Goal: Task Accomplishment & Management: Complete application form

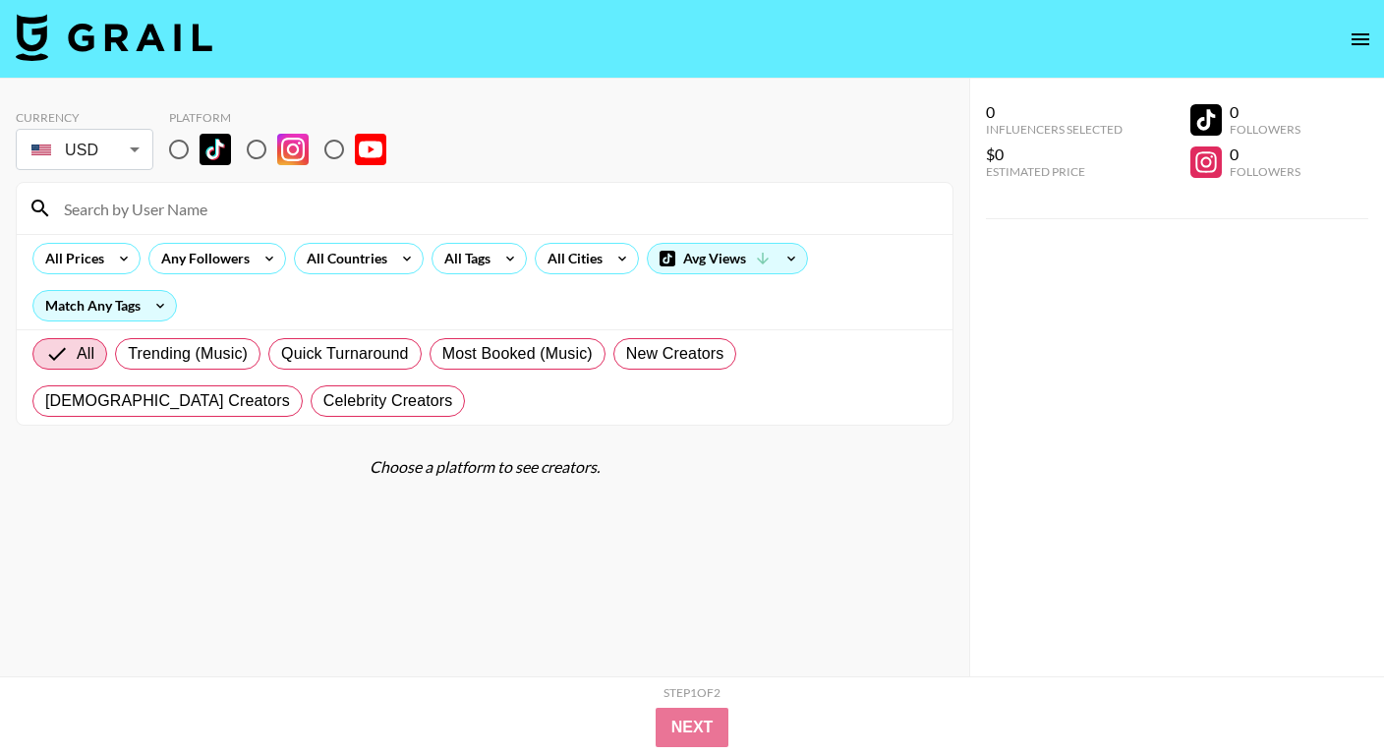
click at [194, 148] on input "radio" at bounding box center [178, 149] width 41 height 41
radio input "true"
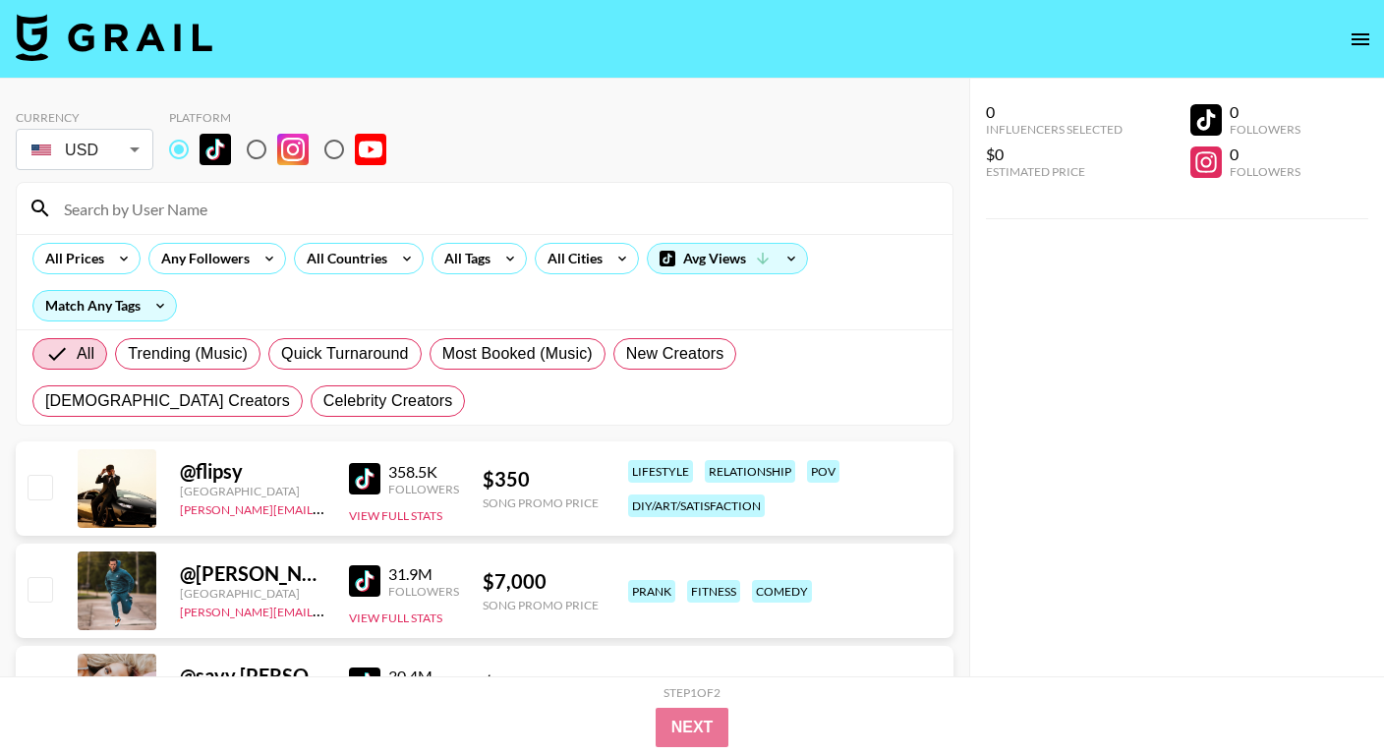
click at [186, 194] on input at bounding box center [496, 208] width 889 height 31
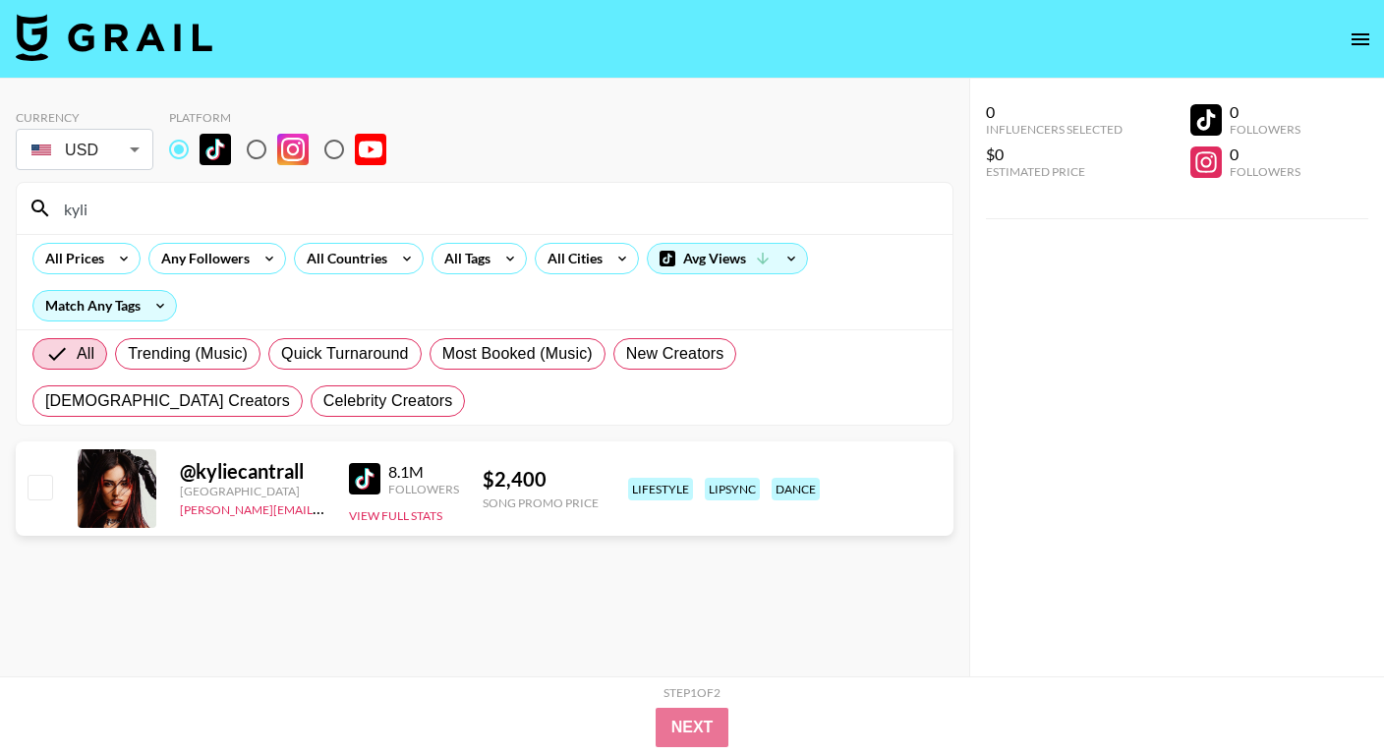
type input "kyli"
click at [31, 484] on input "checkbox" at bounding box center [40, 487] width 24 height 24
checkbox input "true"
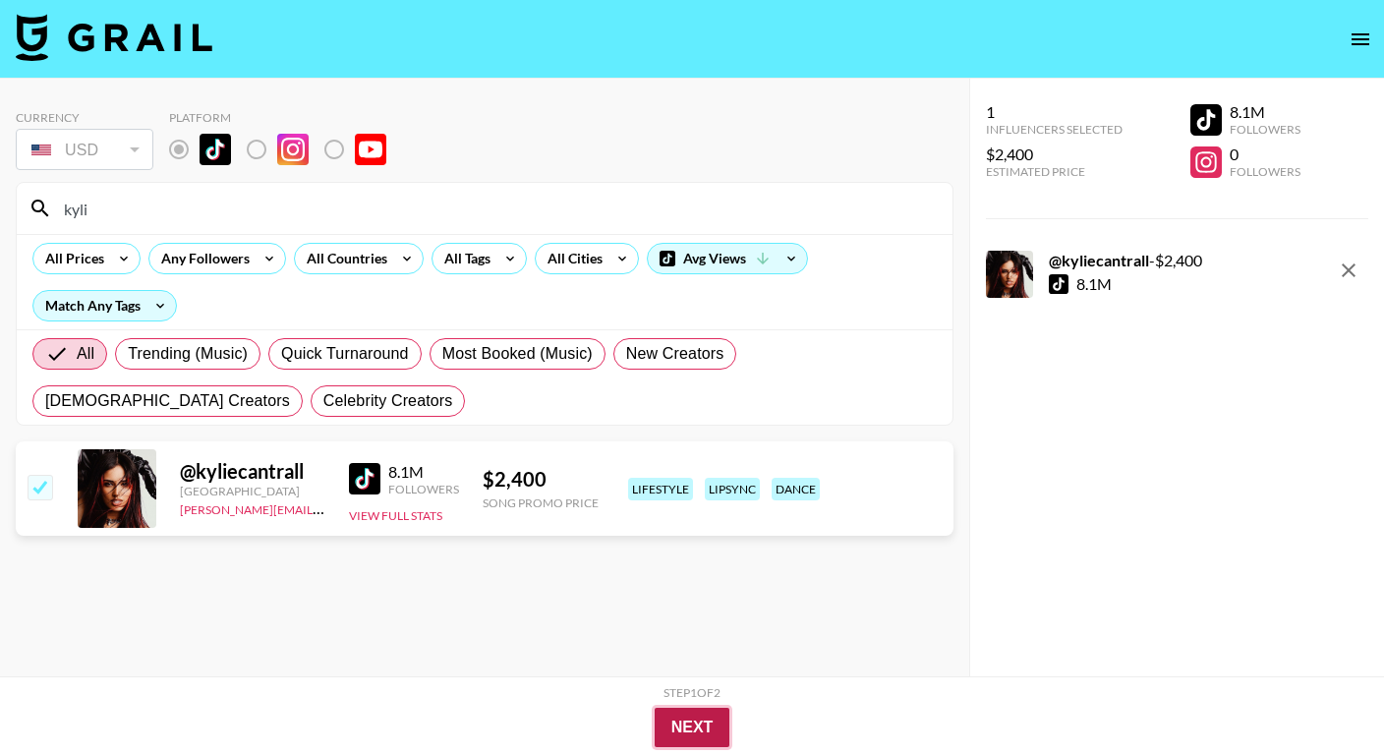
click at [698, 734] on button "Next" at bounding box center [693, 727] width 76 height 39
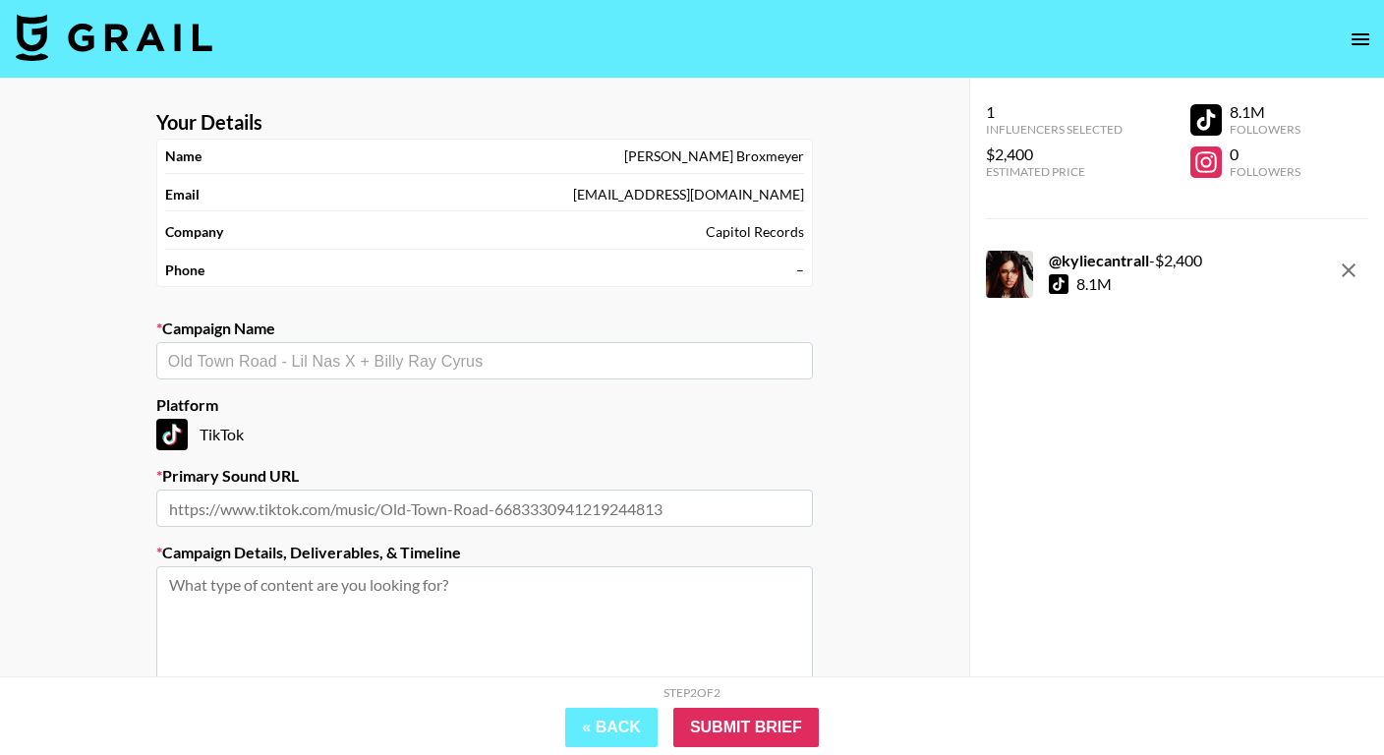
scroll to position [60, 0]
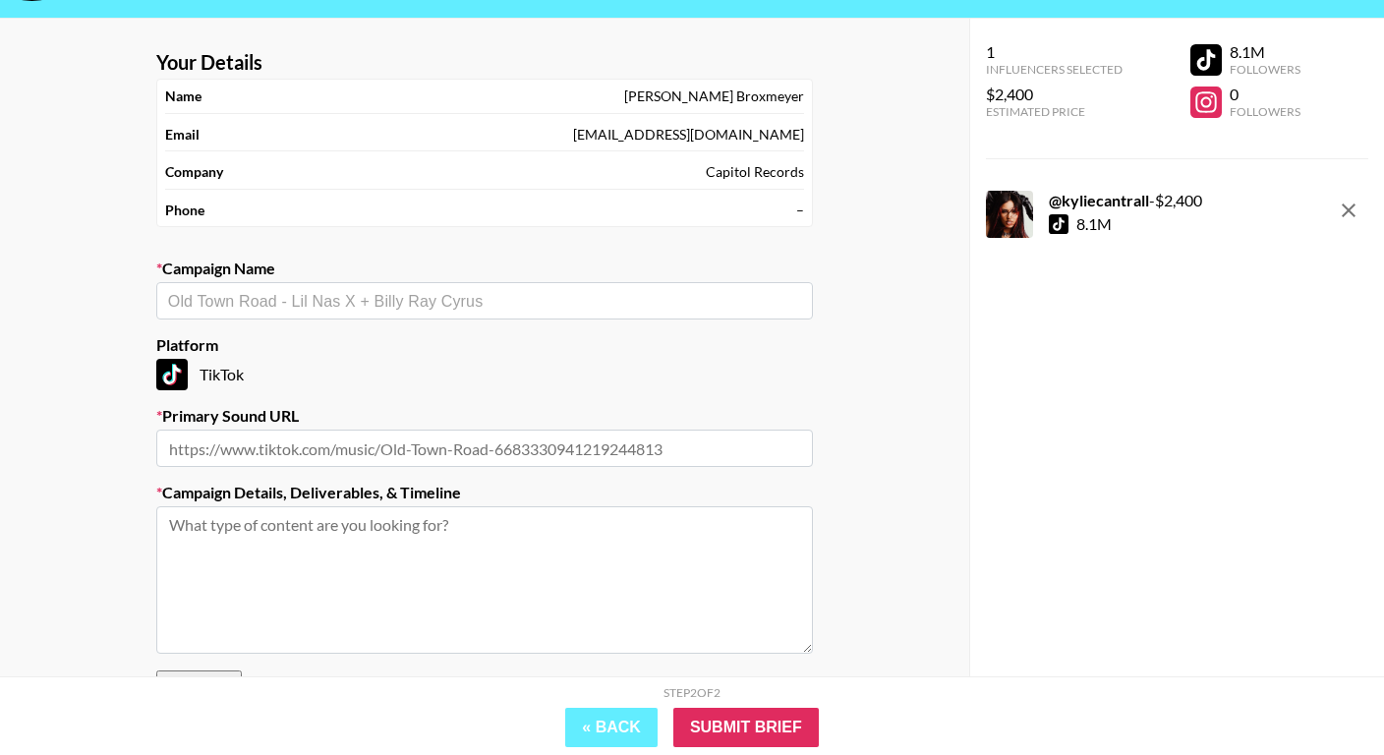
click at [511, 457] on input "text" at bounding box center [484, 448] width 657 height 37
paste input "https://www.tiktok.com/@amir.karaman/video/7544433372446084365"
type input "https://www.tiktok.com/@amir.karaman/video/7544433372446084365"
paste input "[URL][DOMAIN_NAME]"
type input "[URL][DOMAIN_NAME]"
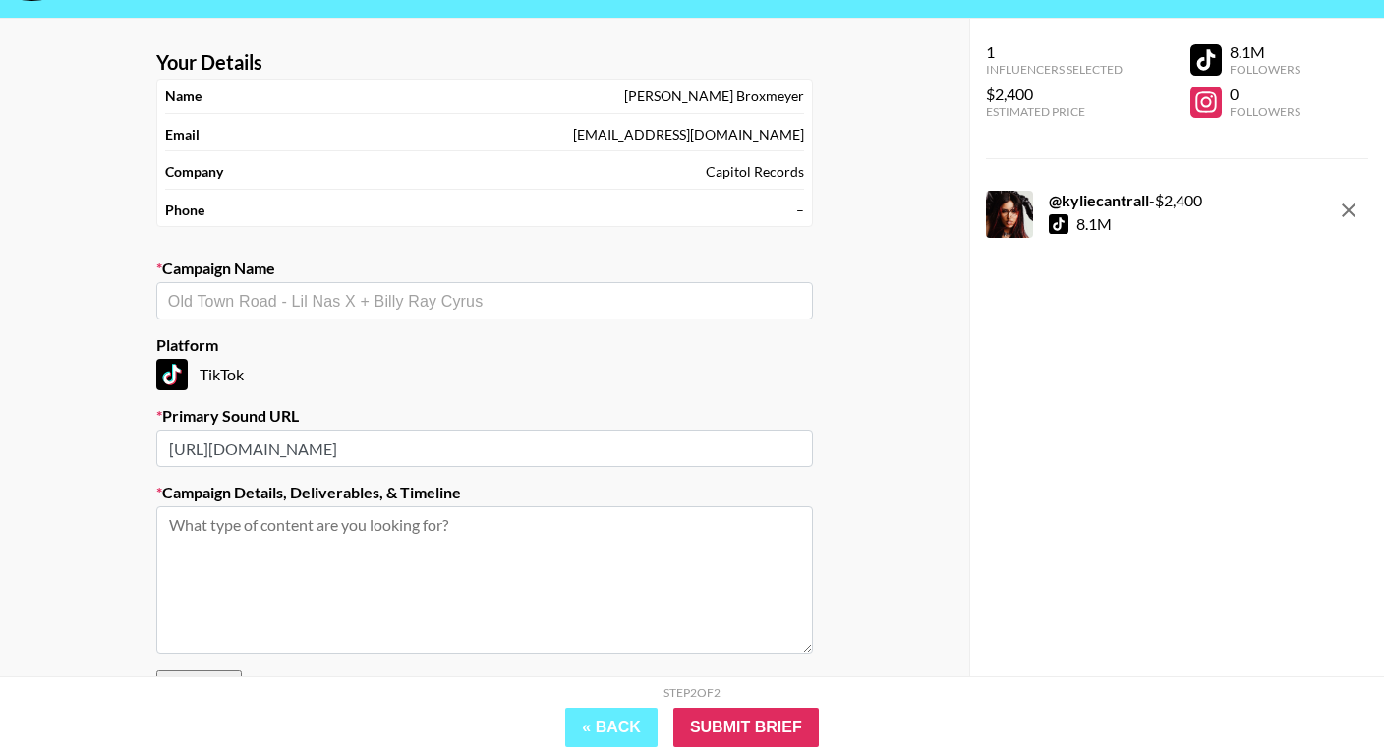
click at [357, 302] on input "text" at bounding box center [484, 301] width 633 height 23
type input "[PERSON_NAME] - sxonthebeat"
click at [505, 527] on textarea at bounding box center [484, 579] width 657 height 147
paste textarea "https://www.tiktok.com/@amir.karaman/video/7544433372446084365"
paste textarea "https://www.tiktok.com/@jillsta/video/7542950979172355359"
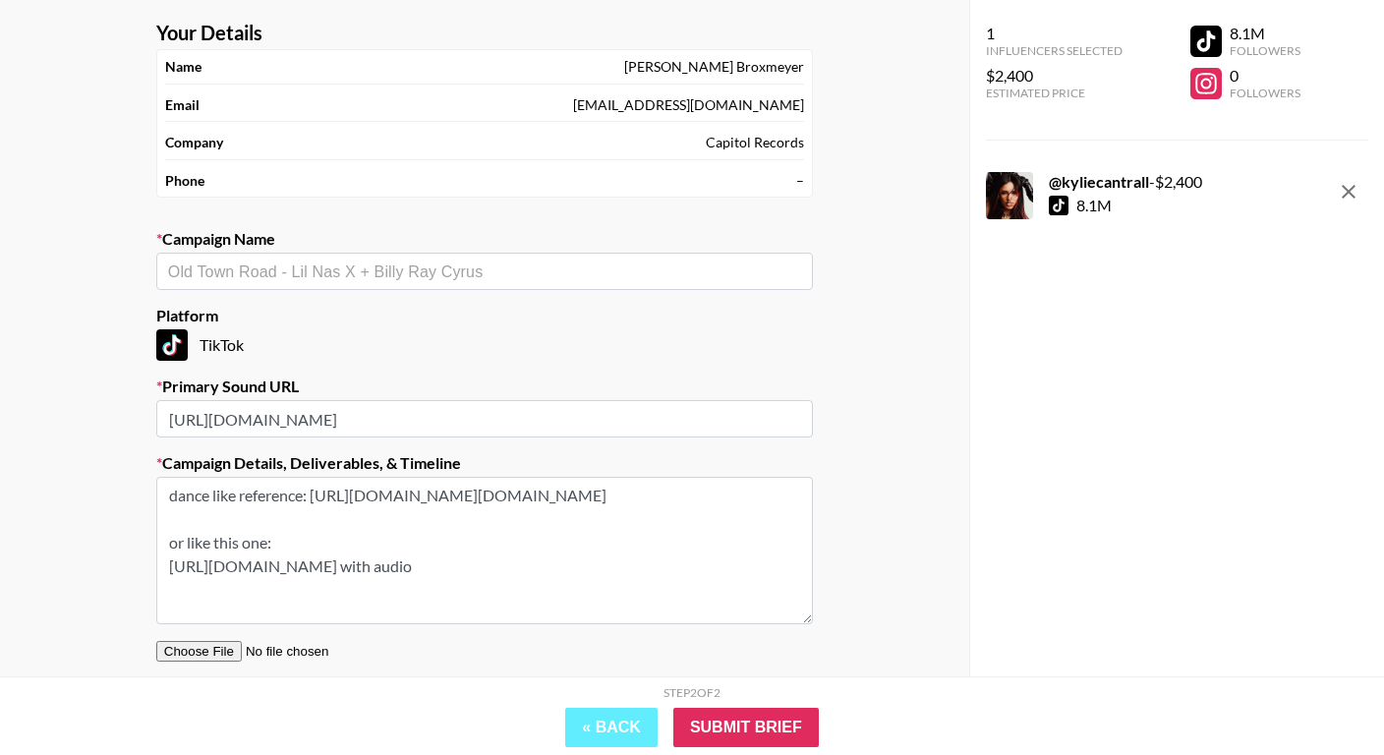
scroll to position [120, 0]
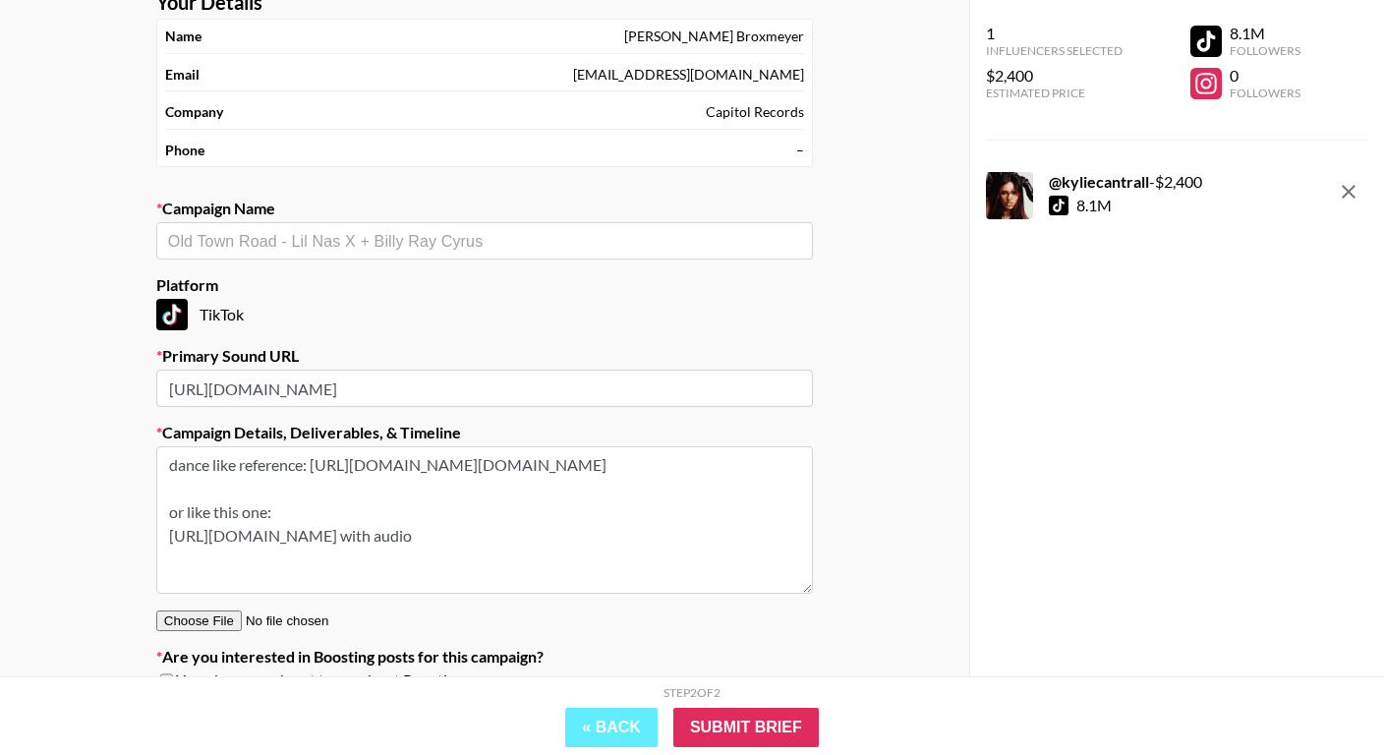
type textarea "dance like reference: https://www.tiktok.com/@amir.karaman/video/75444333724460…"
click at [489, 250] on input "text" at bounding box center [484, 241] width 633 height 23
type input "S"
click at [352, 288] on li "Add New Campaign: "ADELA - sxonthebeat"" at bounding box center [484, 282] width 657 height 31
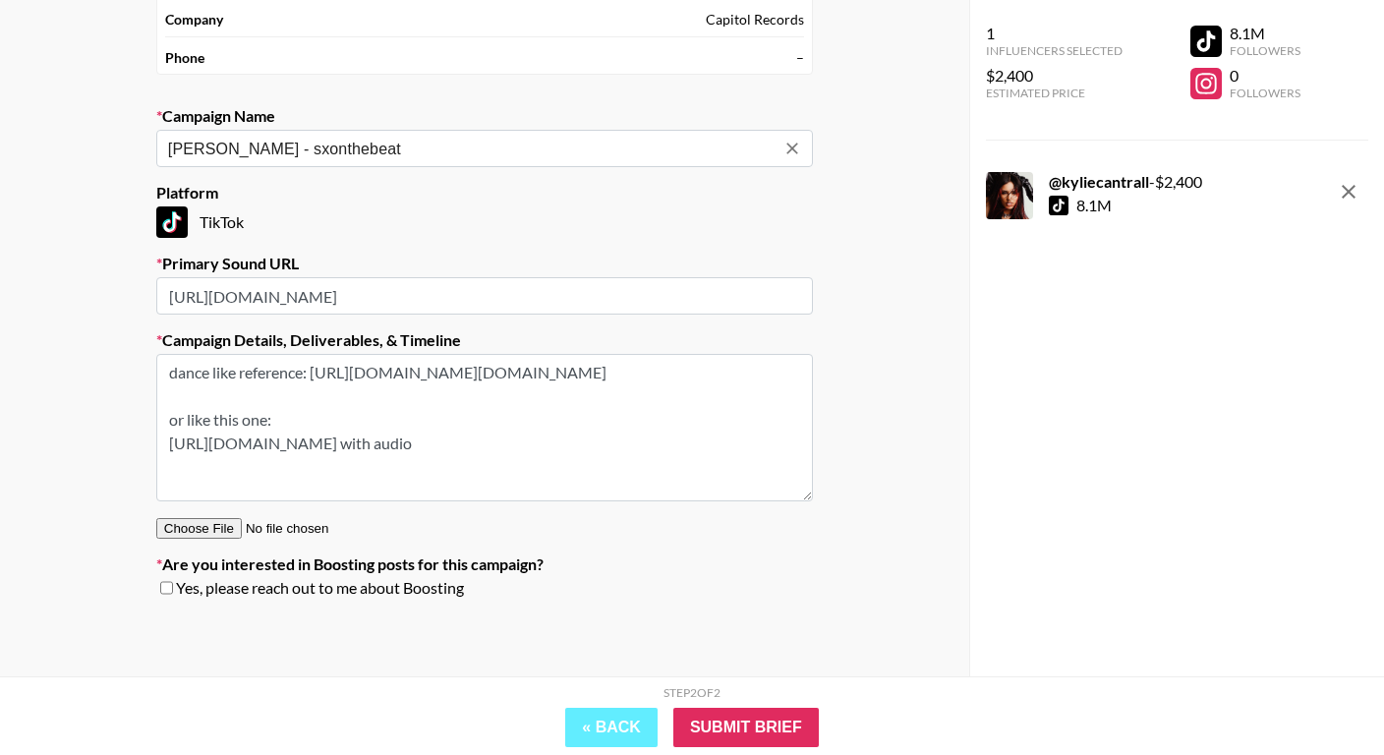
type input "[PERSON_NAME] - sxonthebeat"
click at [154, 583] on section "Your Details Name Noah Broxmeyer Email noah.broxmeyer@umusic.com Company Capito…" at bounding box center [485, 255] width 688 height 747
click at [164, 589] on input "checkbox" at bounding box center [166, 588] width 13 height 14
checkbox input "true"
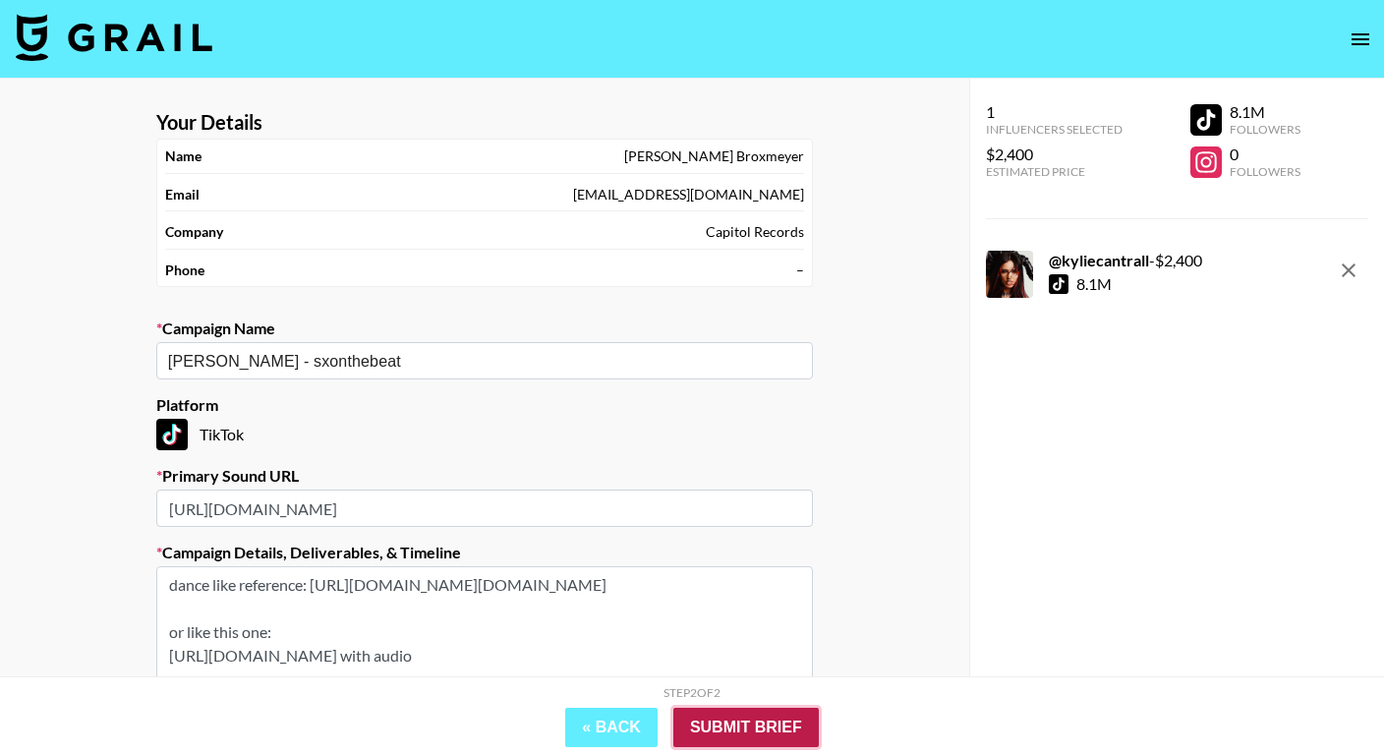
click at [717, 723] on input "Submit Brief" at bounding box center [745, 727] width 145 height 39
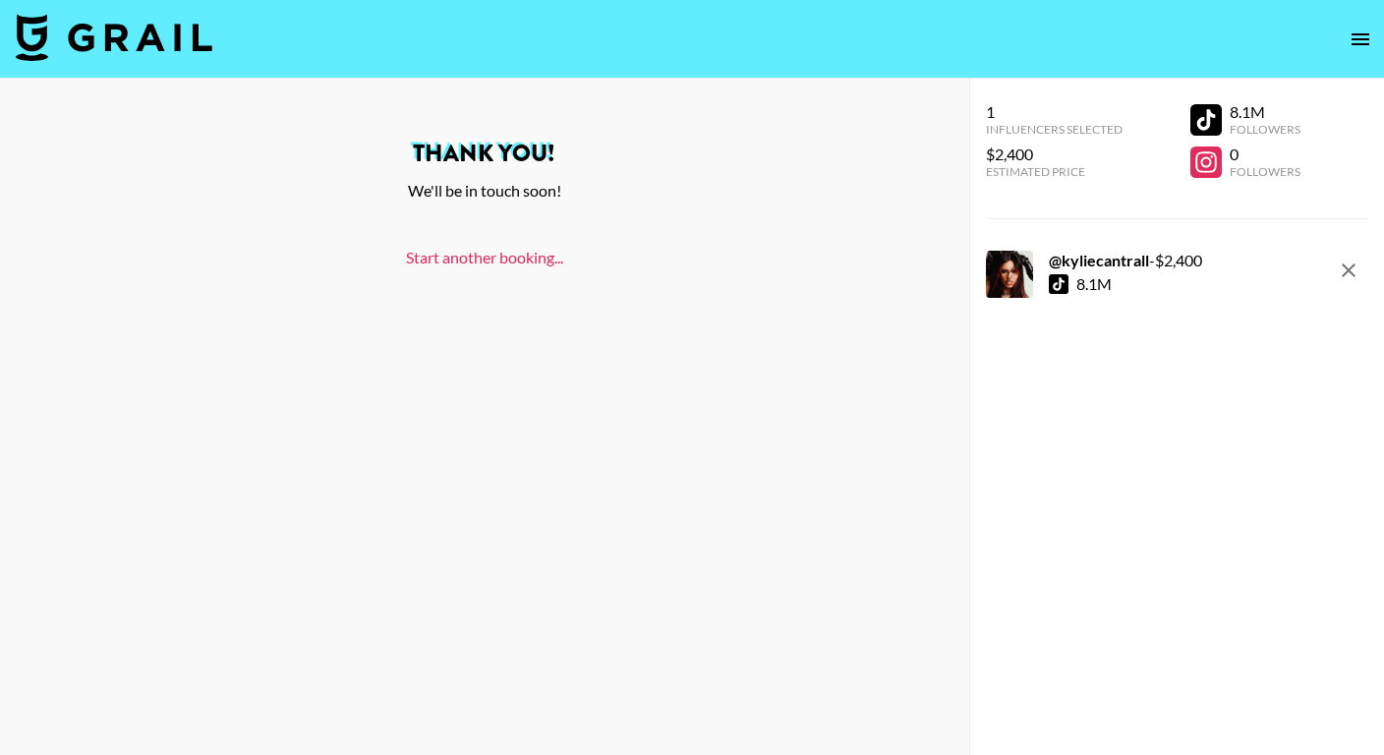
click at [465, 259] on link "Start another booking..." at bounding box center [484, 257] width 157 height 19
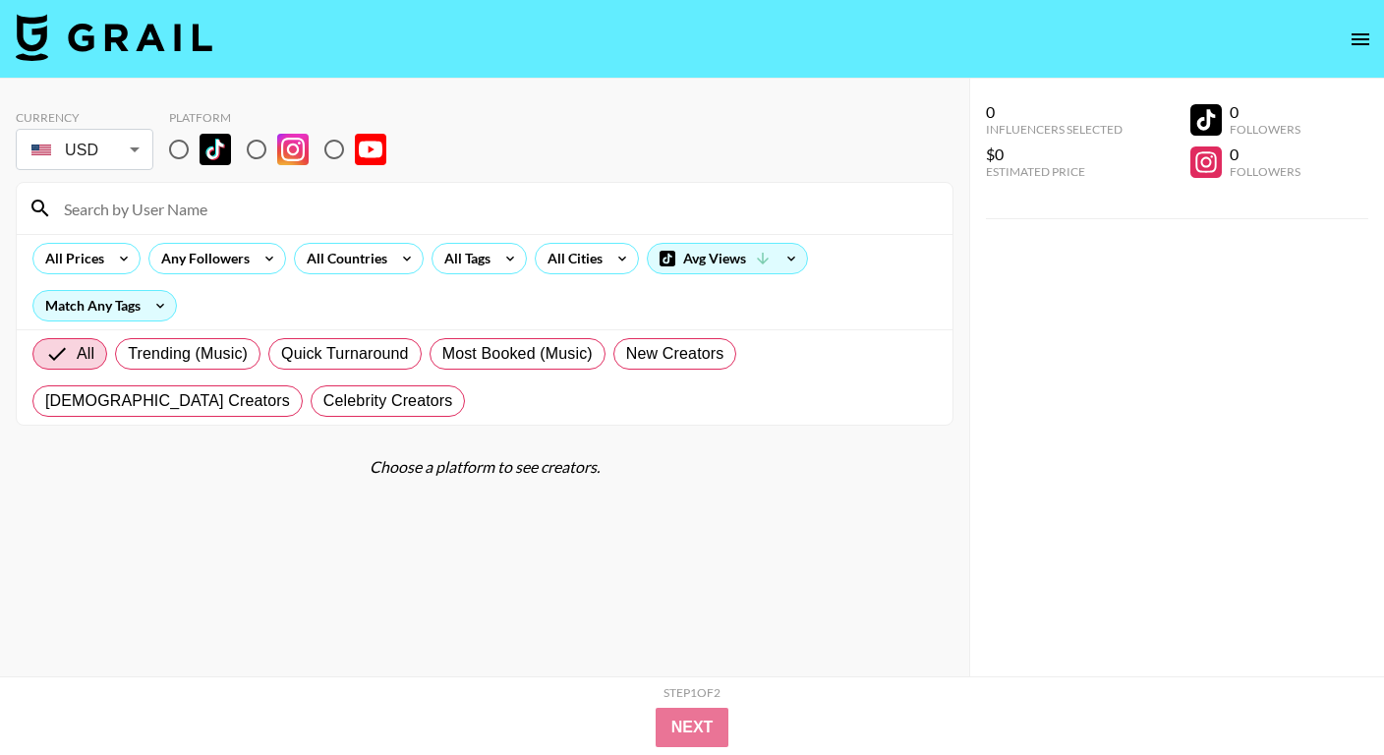
scroll to position [5, 0]
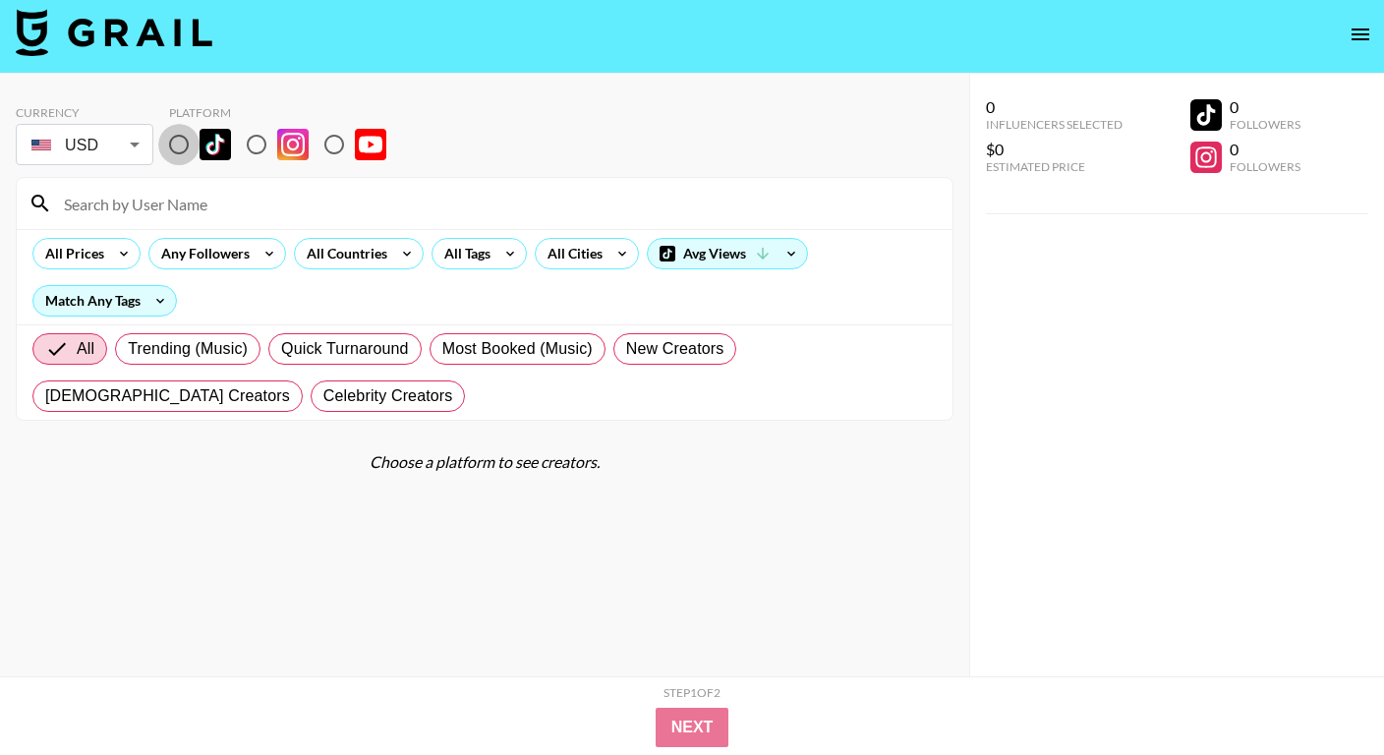
click at [180, 154] on input "radio" at bounding box center [178, 144] width 41 height 41
radio input "true"
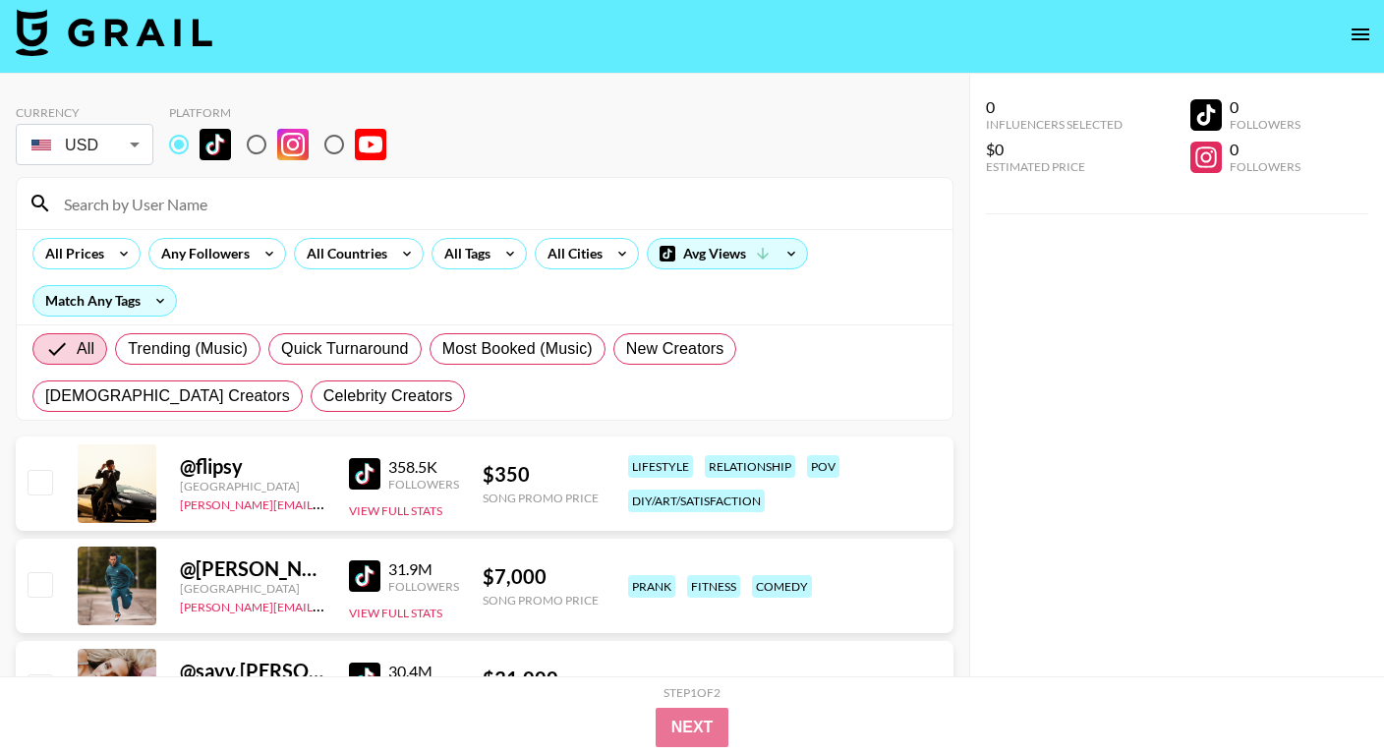
scroll to position [0, 0]
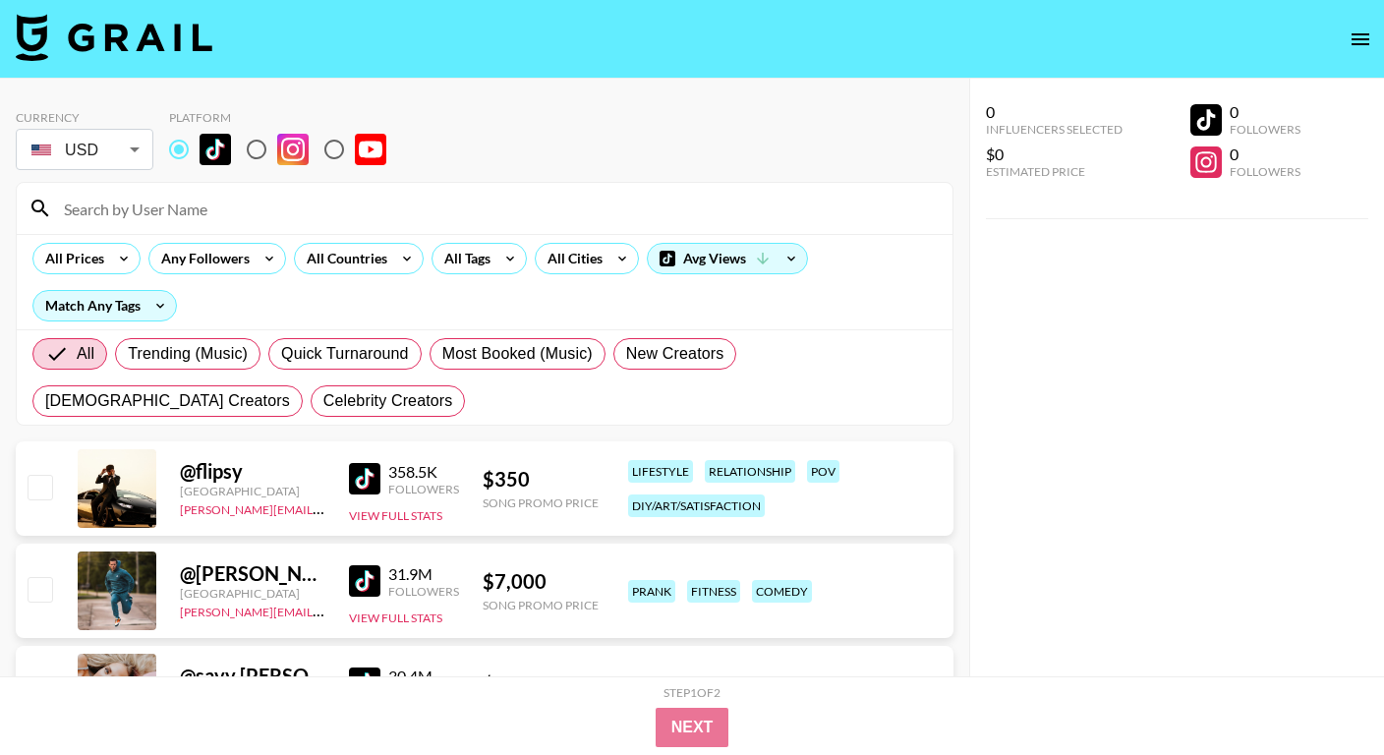
click at [180, 201] on input at bounding box center [496, 208] width 889 height 31
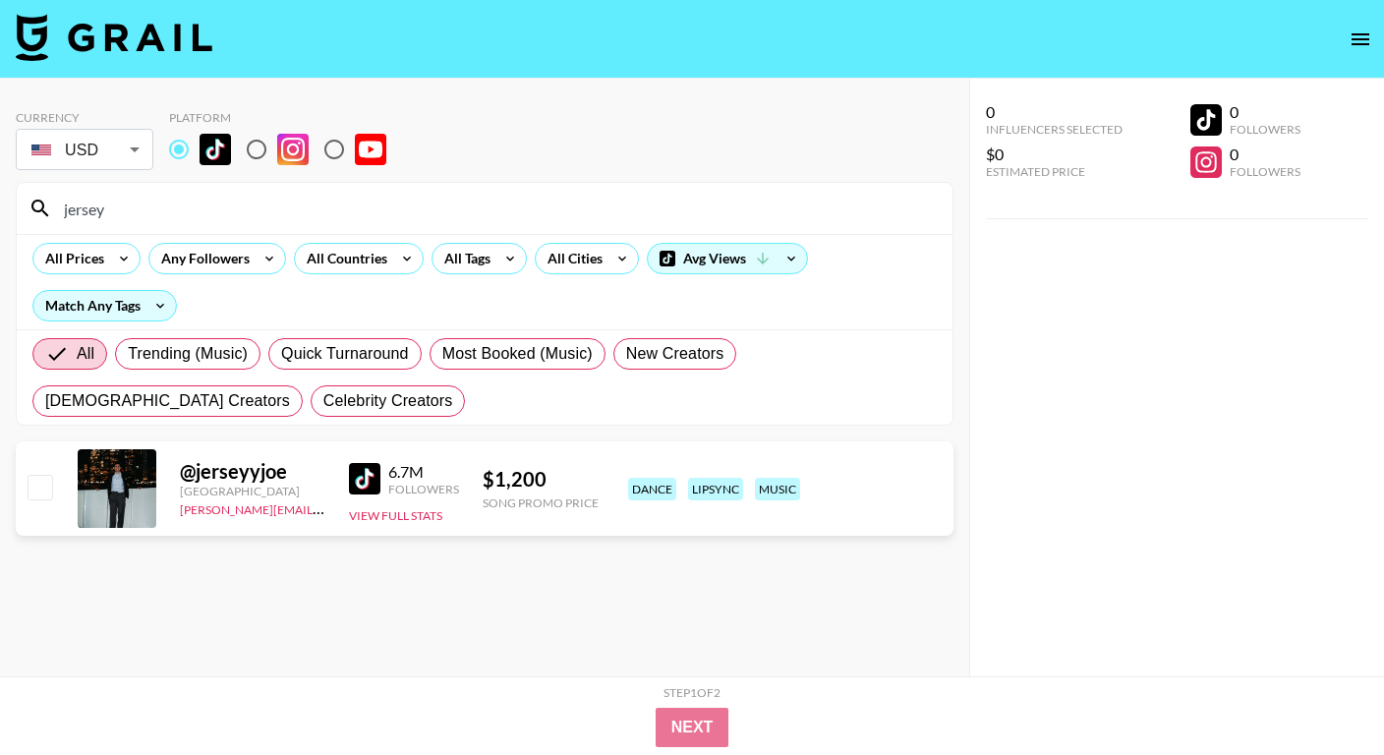
type input "jersey"
click at [30, 487] on input "checkbox" at bounding box center [40, 487] width 24 height 24
checkbox input "true"
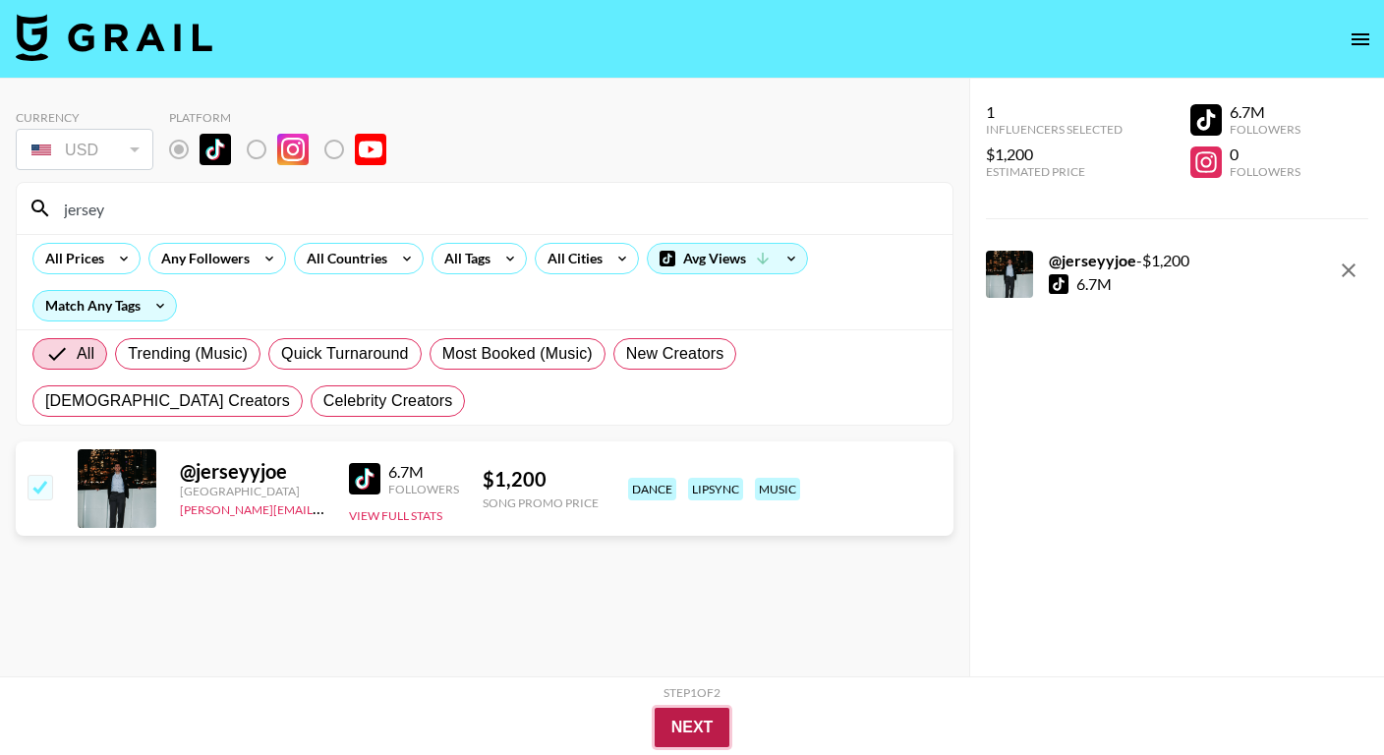
click at [694, 730] on button "Next" at bounding box center [693, 727] width 76 height 39
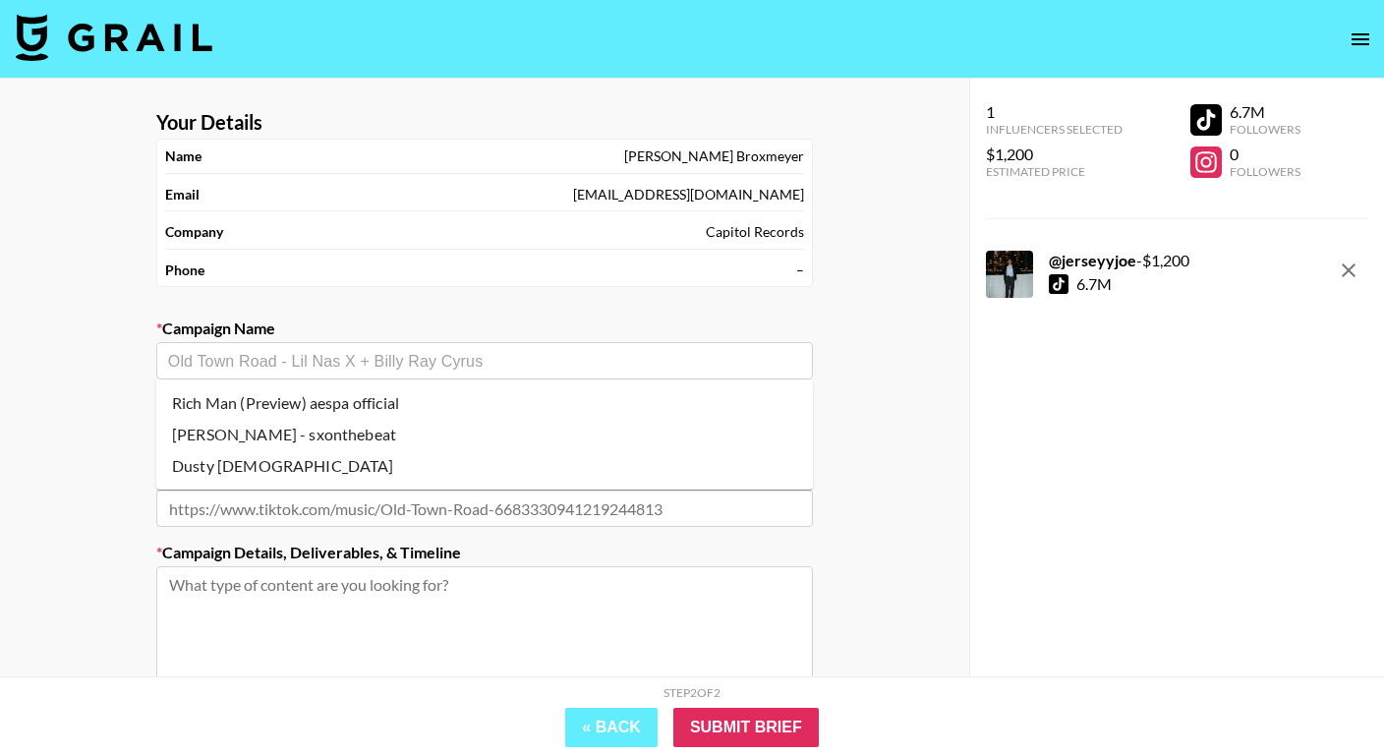
click at [233, 355] on input "text" at bounding box center [484, 361] width 633 height 23
click at [263, 425] on li "[PERSON_NAME] - sxonthebeat" at bounding box center [484, 434] width 657 height 31
type input "[PERSON_NAME] - sxonthebeat"
type input "[URL][DOMAIN_NAME]"
type textarea "TikTok -- dance like reference: [URL][DOMAIN_NAME][DOMAIN_NAME] or like this on…"
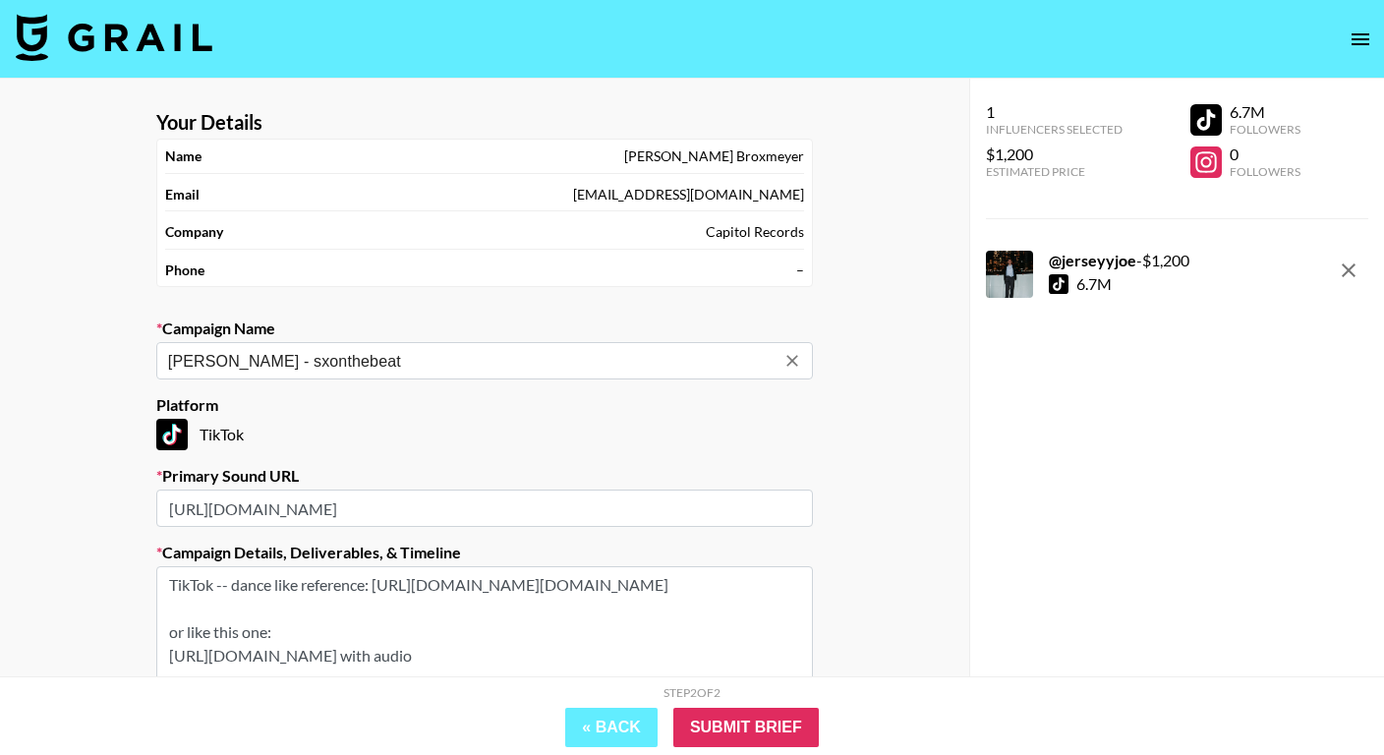
scroll to position [200, 0]
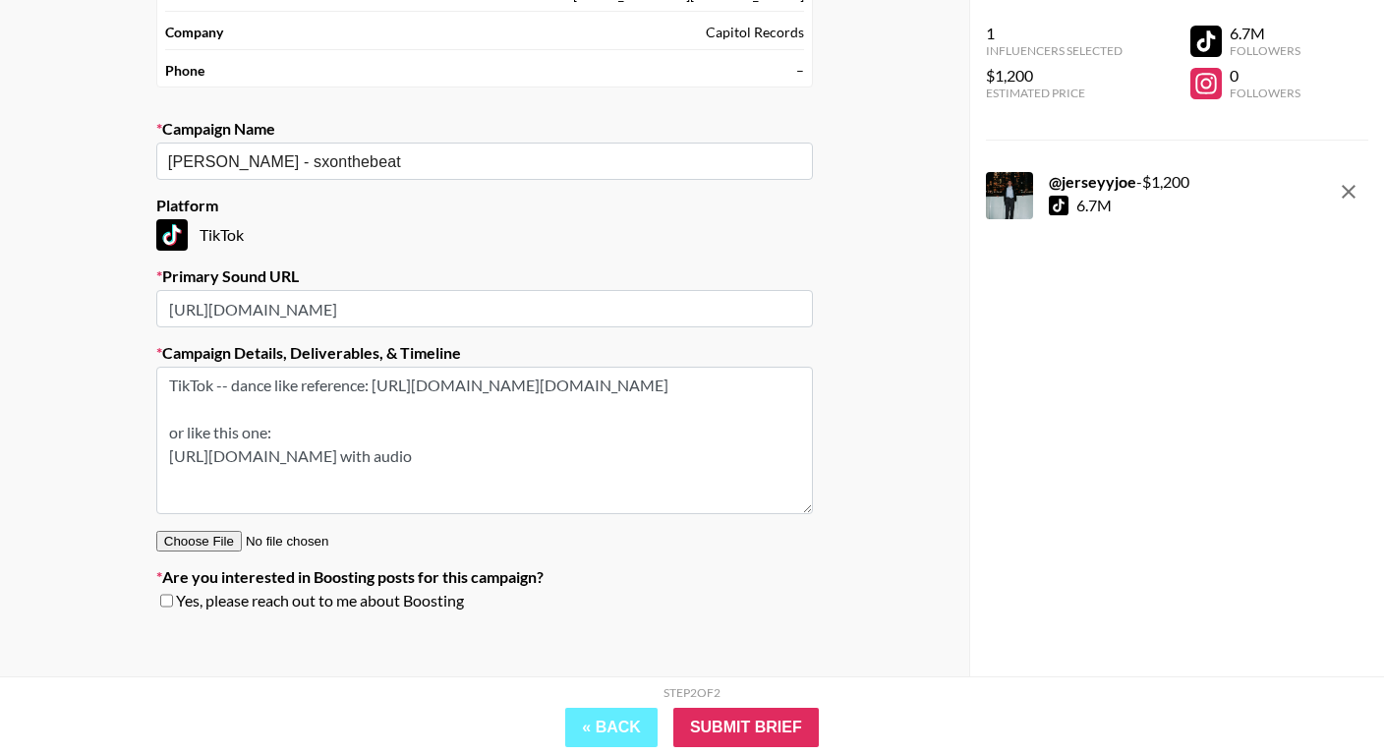
click at [373, 480] on textarea "TikTok -- dance like reference: [URL][DOMAIN_NAME][DOMAIN_NAME] or like this on…" at bounding box center [484, 440] width 657 height 147
click at [349, 326] on section "Your Details Name [PERSON_NAME] Email [PERSON_NAME][EMAIL_ADDRESS][PERSON_NAME]…" at bounding box center [485, 268] width 688 height 747
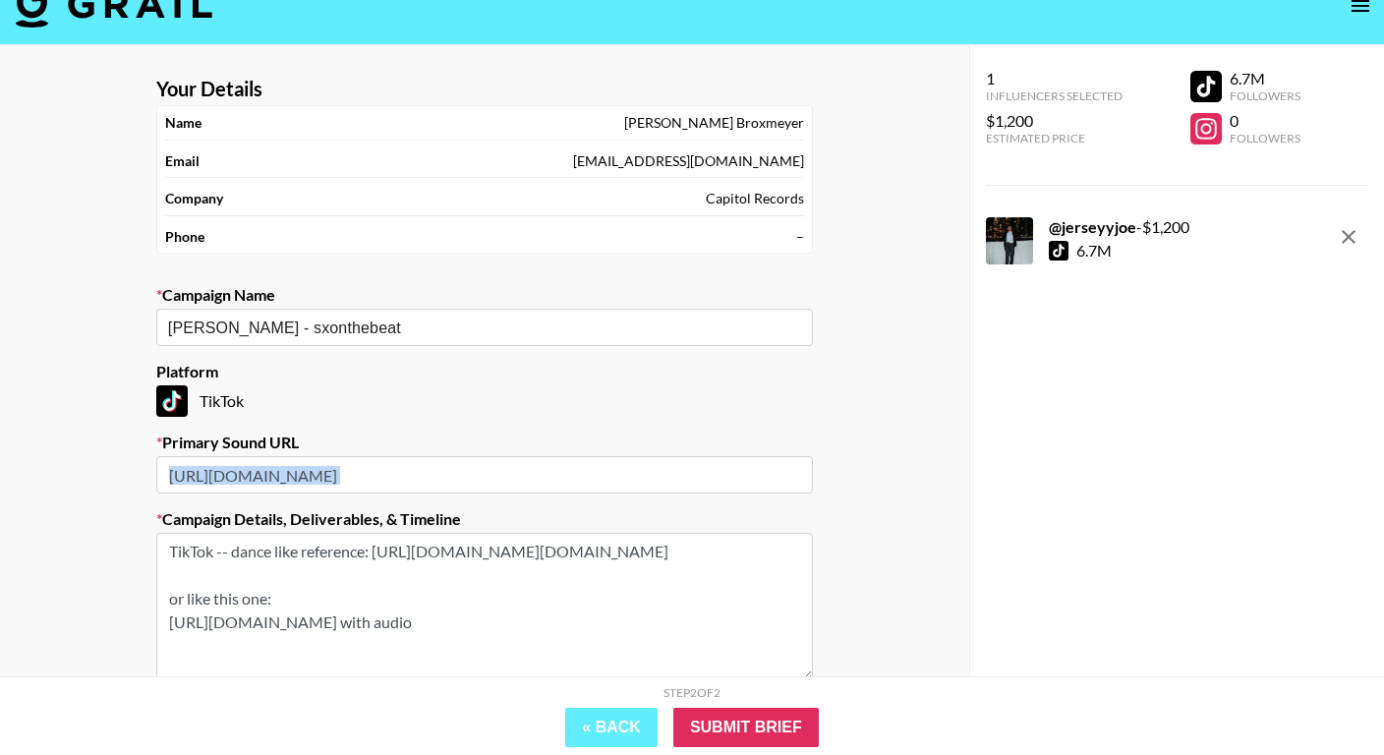
scroll to position [30, 0]
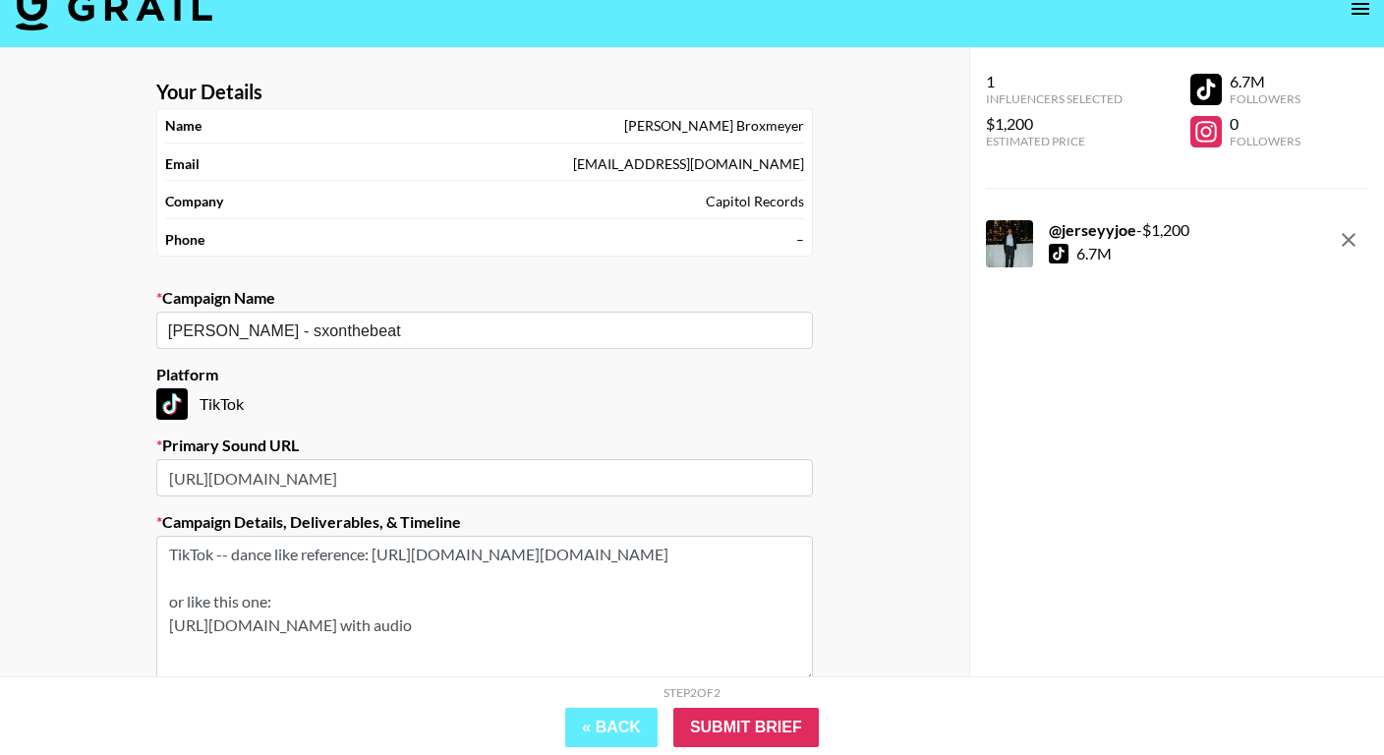
click at [447, 475] on input "[URL][DOMAIN_NAME]" at bounding box center [484, 477] width 657 height 37
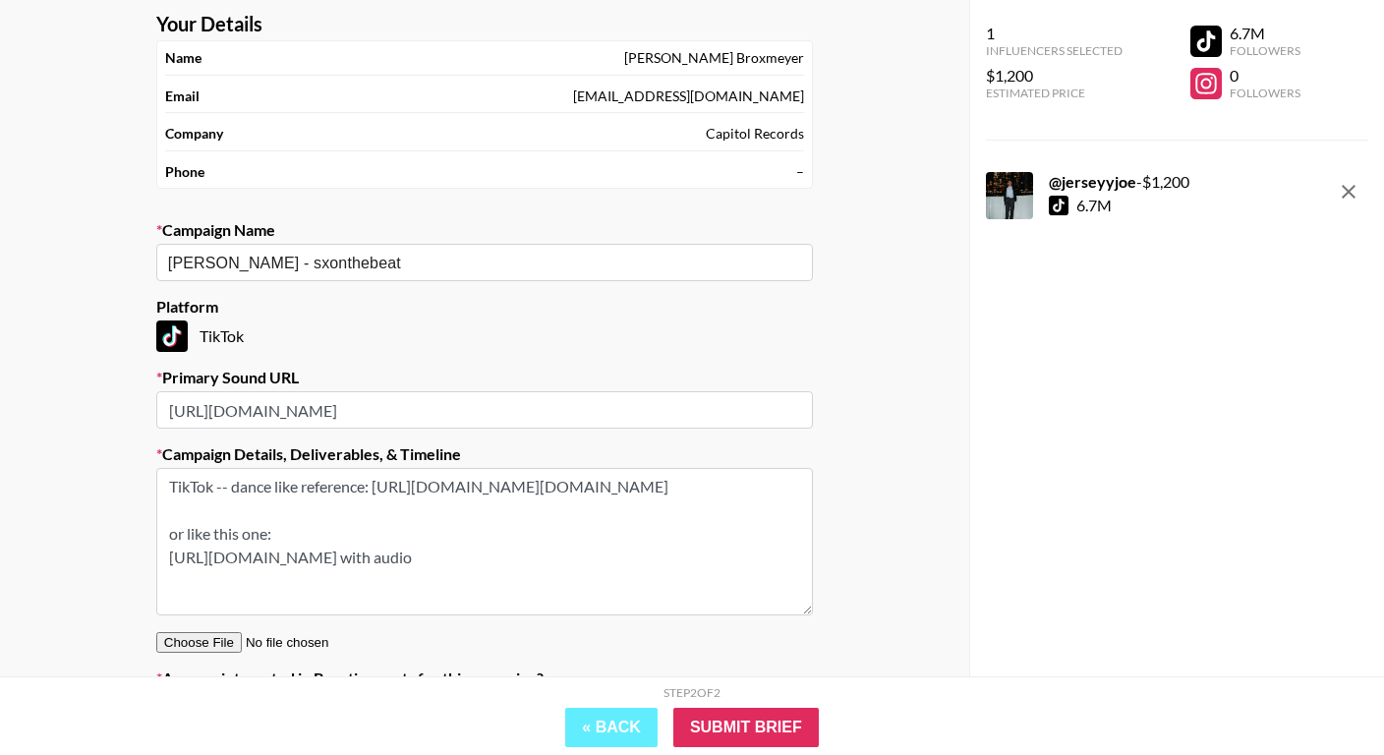
scroll to position [147, 0]
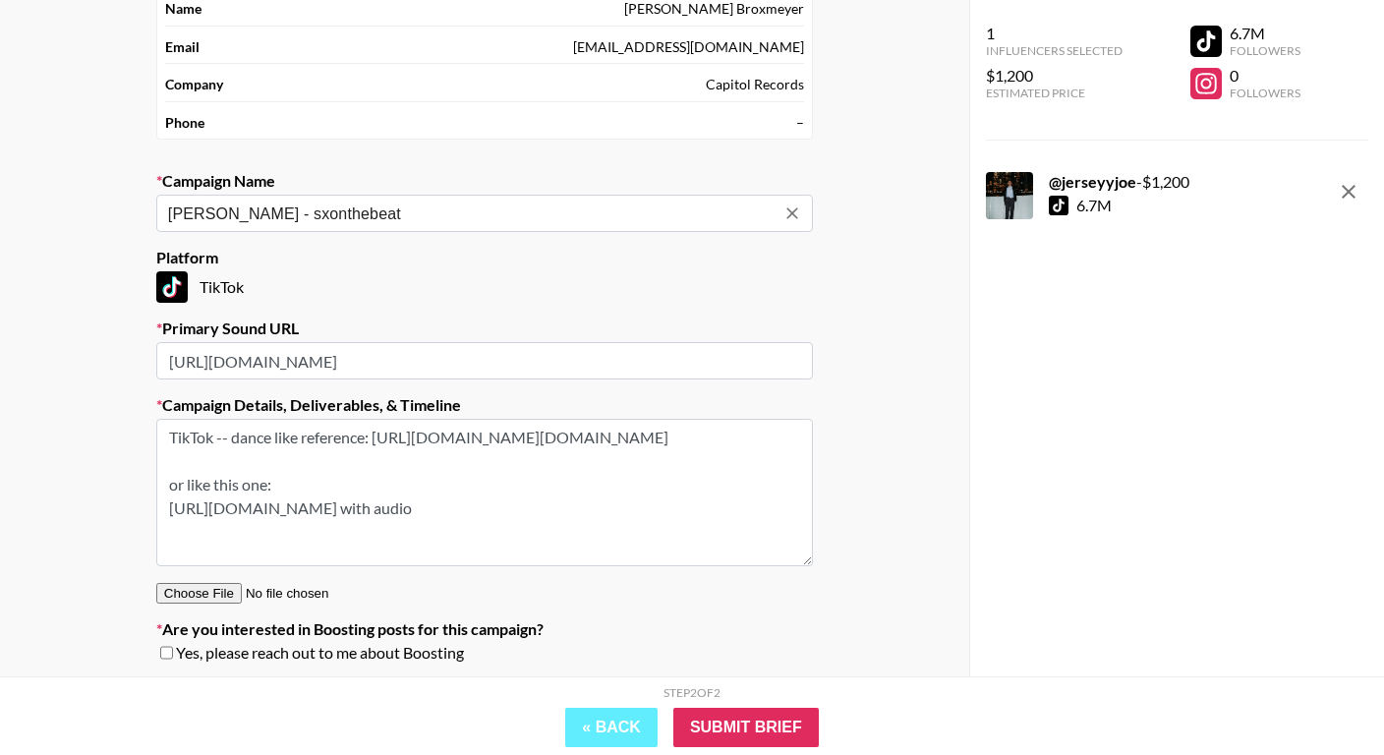
click at [421, 210] on input "[PERSON_NAME] - sxonthebeat" at bounding box center [471, 213] width 607 height 23
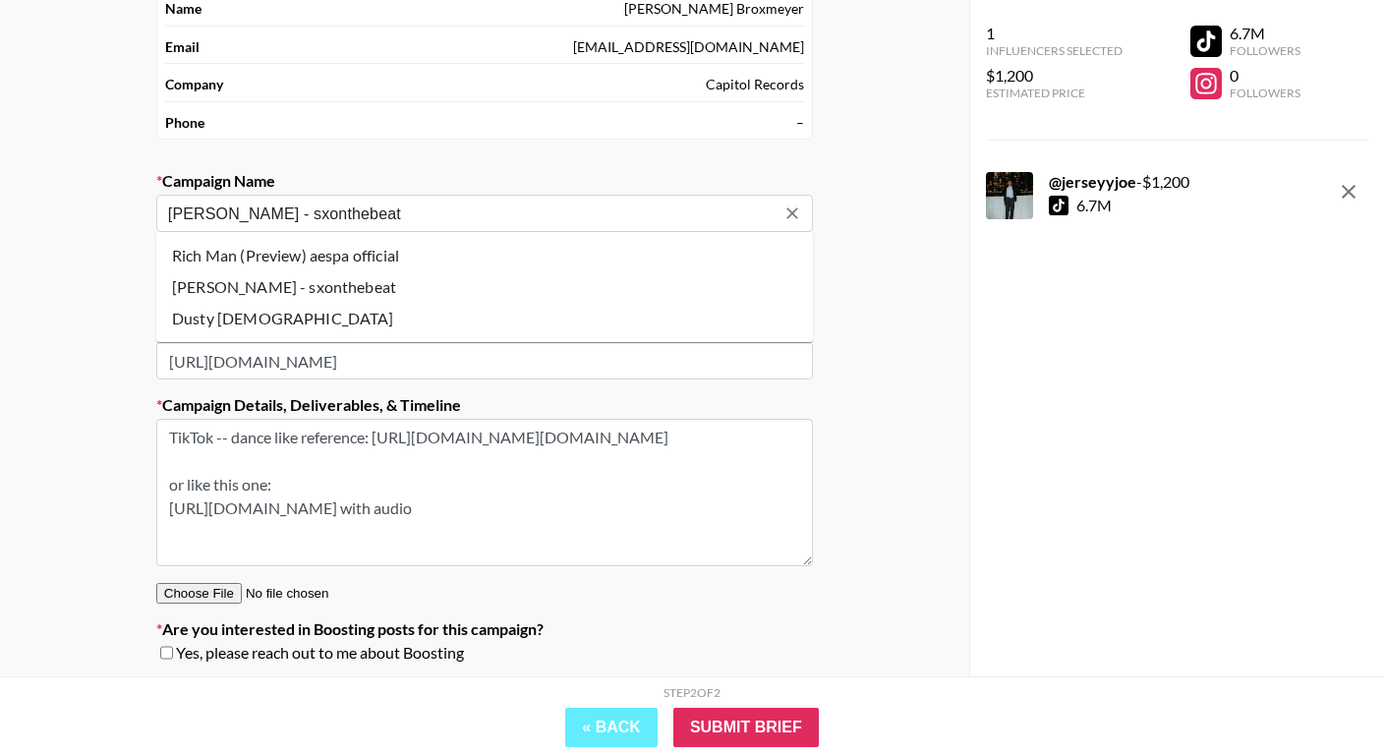
click at [421, 210] on input "[PERSON_NAME] - sxonthebeat" at bounding box center [471, 213] width 607 height 23
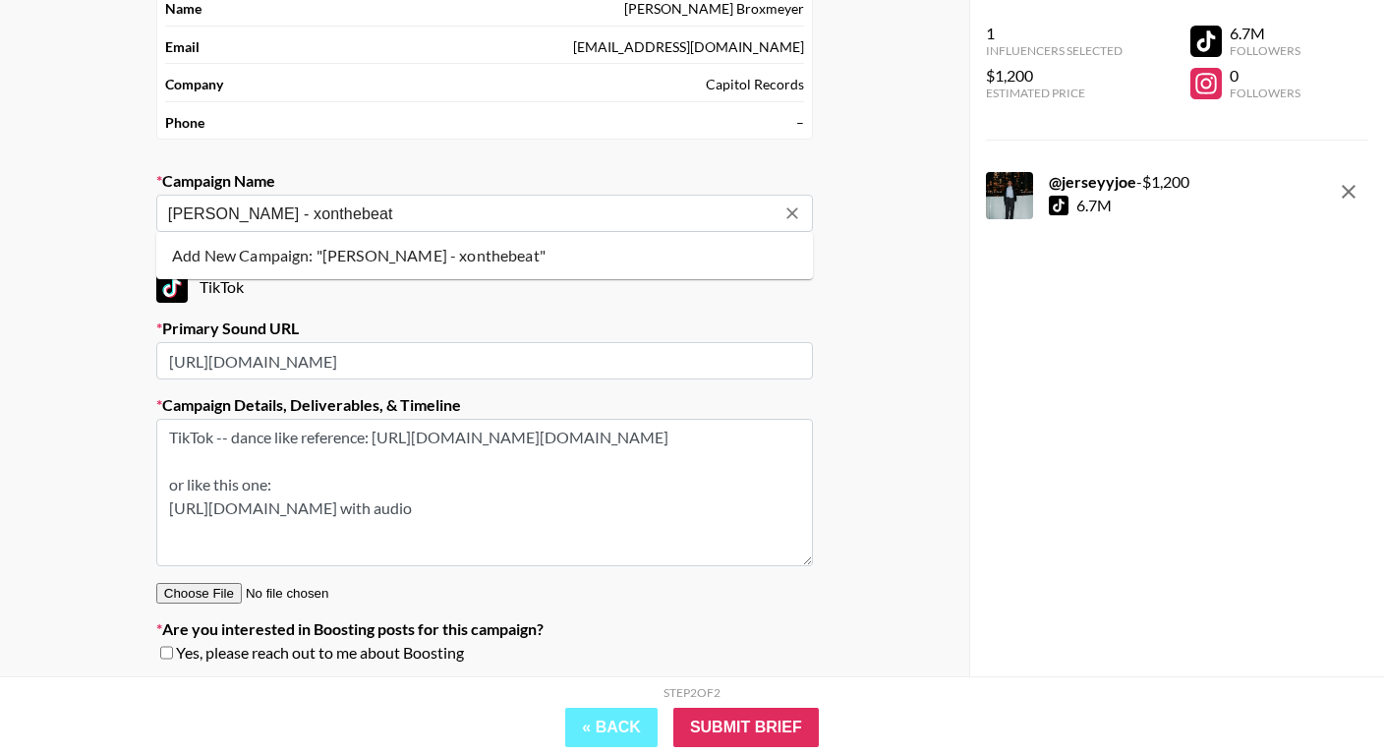
click at [454, 269] on li "Add New Campaign: "[PERSON_NAME] - xonthebeat"" at bounding box center [484, 255] width 657 height 31
type input "[PERSON_NAME] - xonthebeat"
click at [488, 368] on input "[URL][DOMAIN_NAME]" at bounding box center [484, 360] width 657 height 37
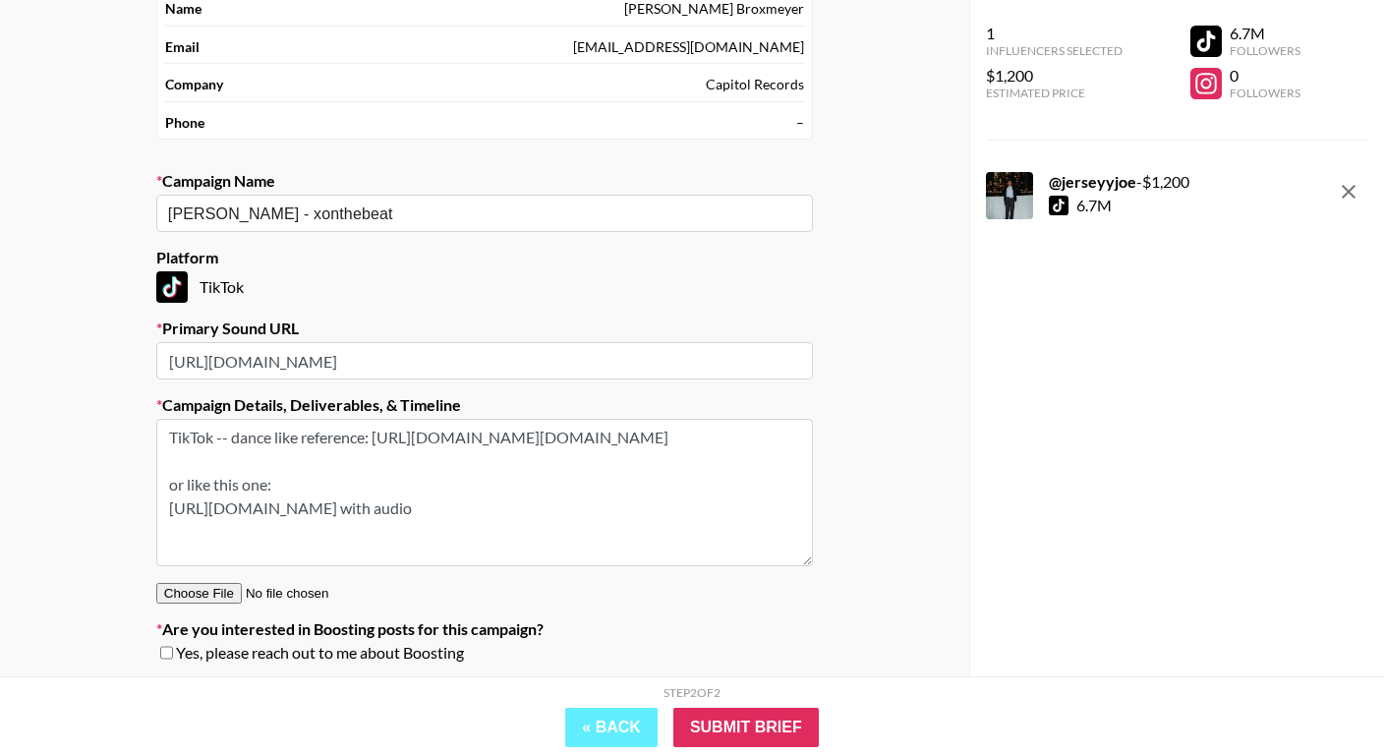
paste input "original-sound-7531955249125411606"
type input "[URL][DOMAIN_NAME]"
drag, startPoint x: 644, startPoint y: 507, endPoint x: 107, endPoint y: 380, distance: 551.5
click at [107, 380] on div "Your Details Name [PERSON_NAME] Email [PERSON_NAME][EMAIL_ADDRESS][PERSON_NAME]…" at bounding box center [484, 336] width 969 height 810
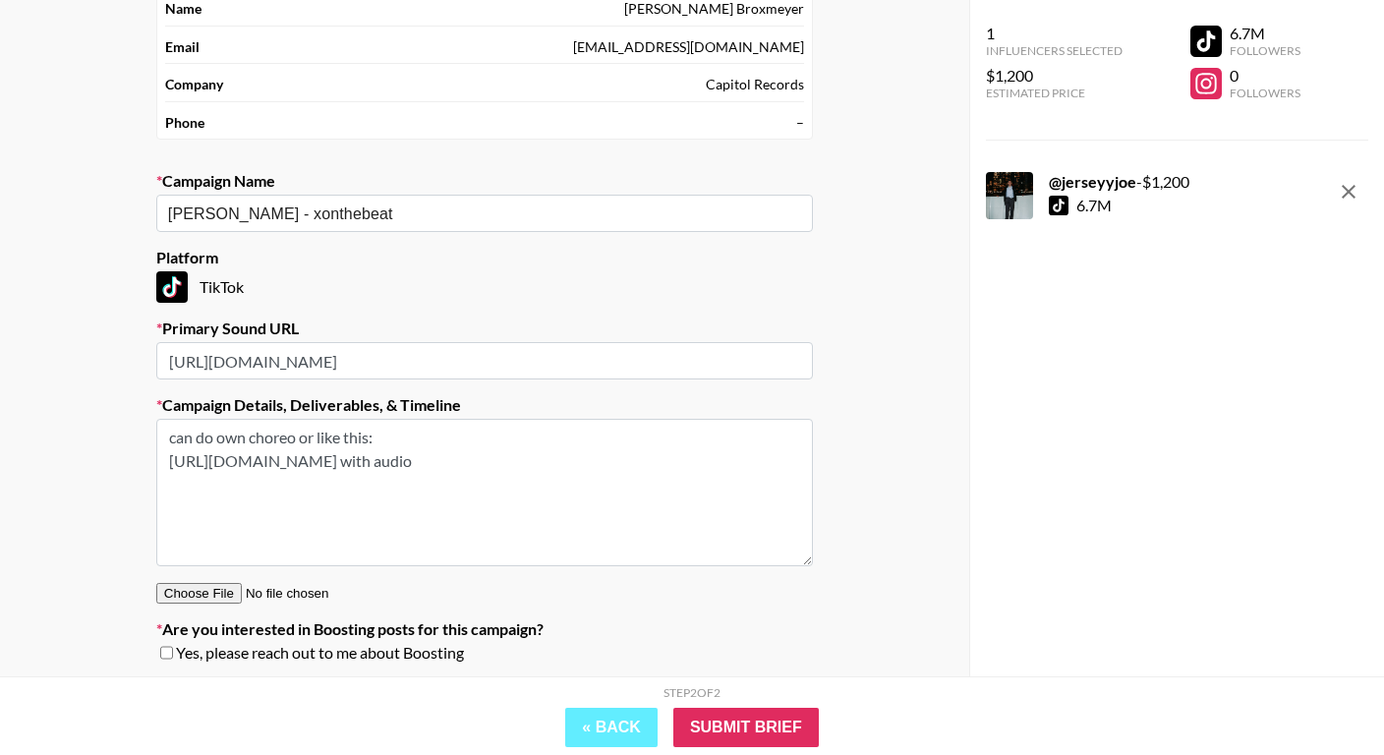
click at [419, 522] on textarea "can do own choreo or like this: [URL][DOMAIN_NAME] with audio" at bounding box center [484, 492] width 657 height 147
paste textarea "[URL][DOMAIN_NAME][DOMAIN_NAME]"
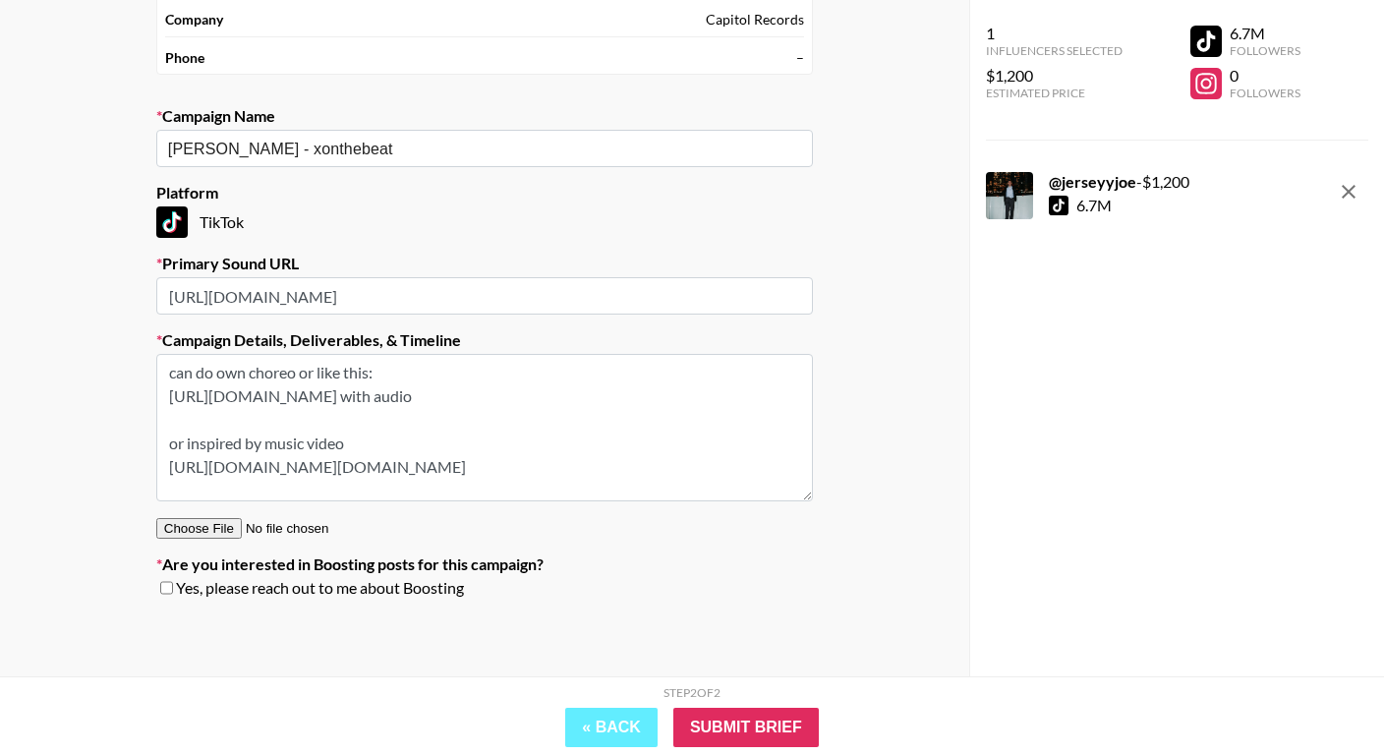
type textarea "can do own choreo or like this: [URL][DOMAIN_NAME] with audio or inspired by mu…"
click at [347, 592] on span "Yes, please reach out to me about Boosting" at bounding box center [320, 588] width 288 height 20
click at [166, 590] on input "checkbox" at bounding box center [166, 588] width 13 height 14
checkbox input "true"
click at [734, 739] on input "Submit Brief" at bounding box center [745, 727] width 145 height 39
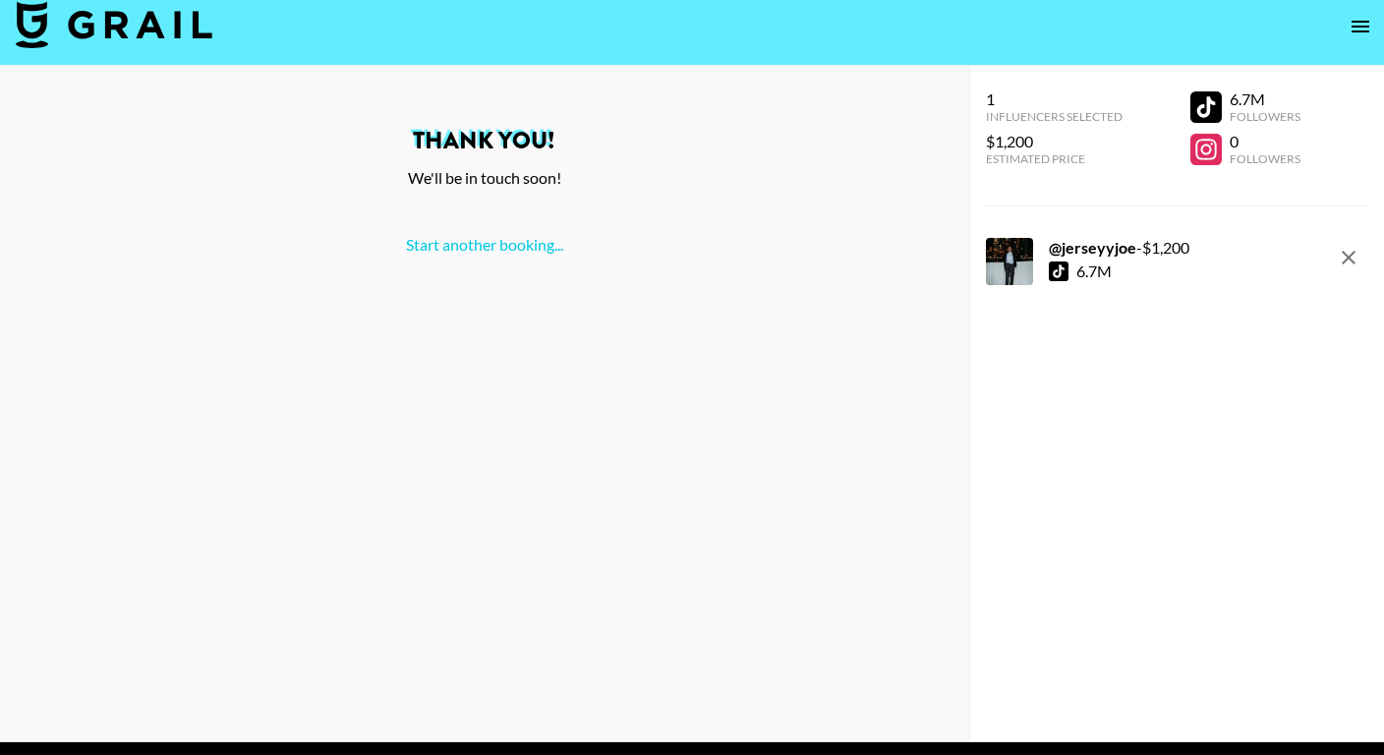
scroll to position [0, 0]
